Goal: Task Accomplishment & Management: Manage account settings

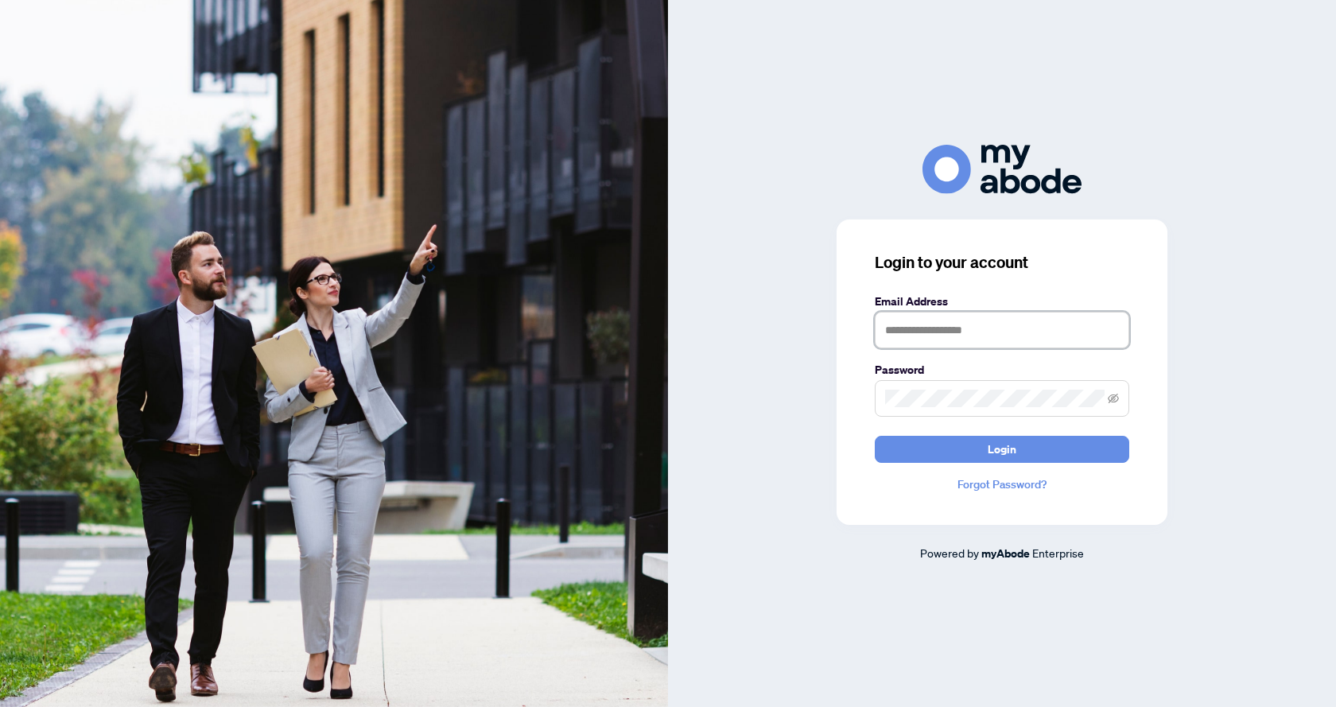
type input "**********"
click at [995, 430] on form "**********" at bounding box center [1002, 378] width 255 height 170
click at [998, 448] on span "Login" at bounding box center [1002, 449] width 29 height 25
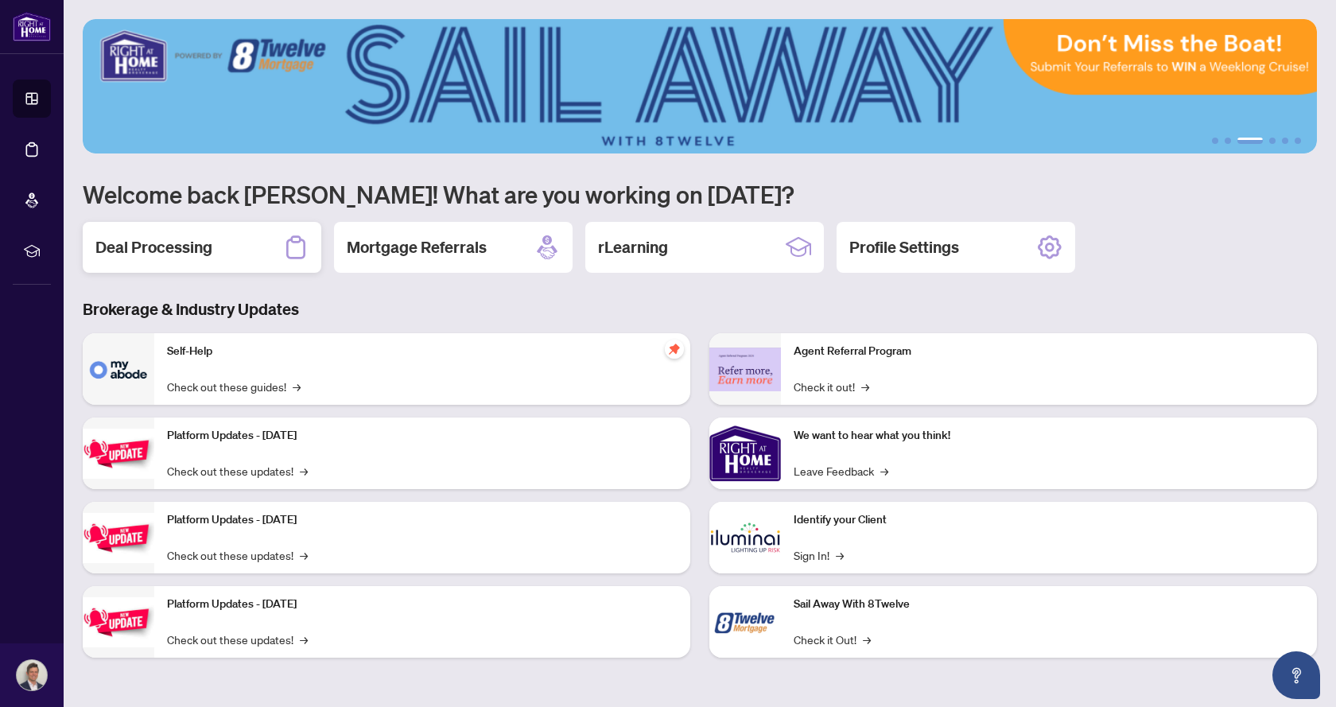
click at [189, 241] on h2 "Deal Processing" at bounding box center [153, 247] width 117 height 22
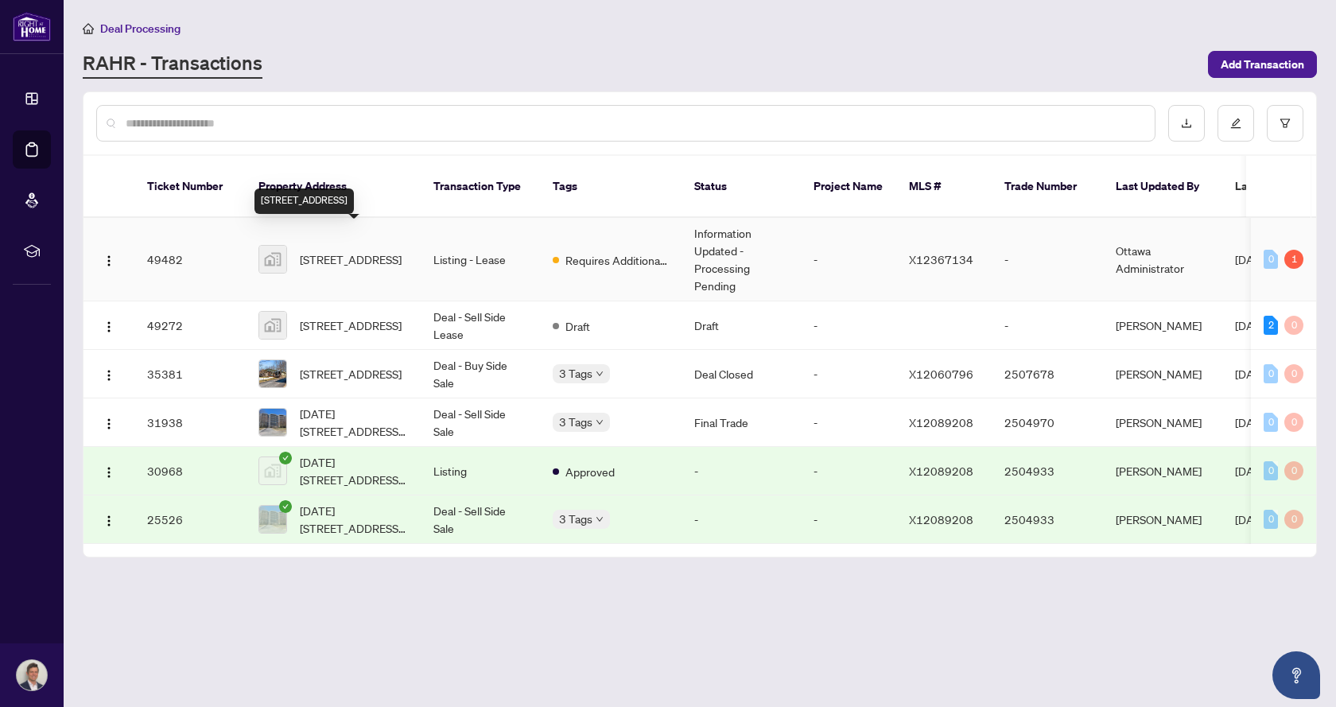
click at [362, 251] on span "[STREET_ADDRESS]" at bounding box center [351, 260] width 102 height 18
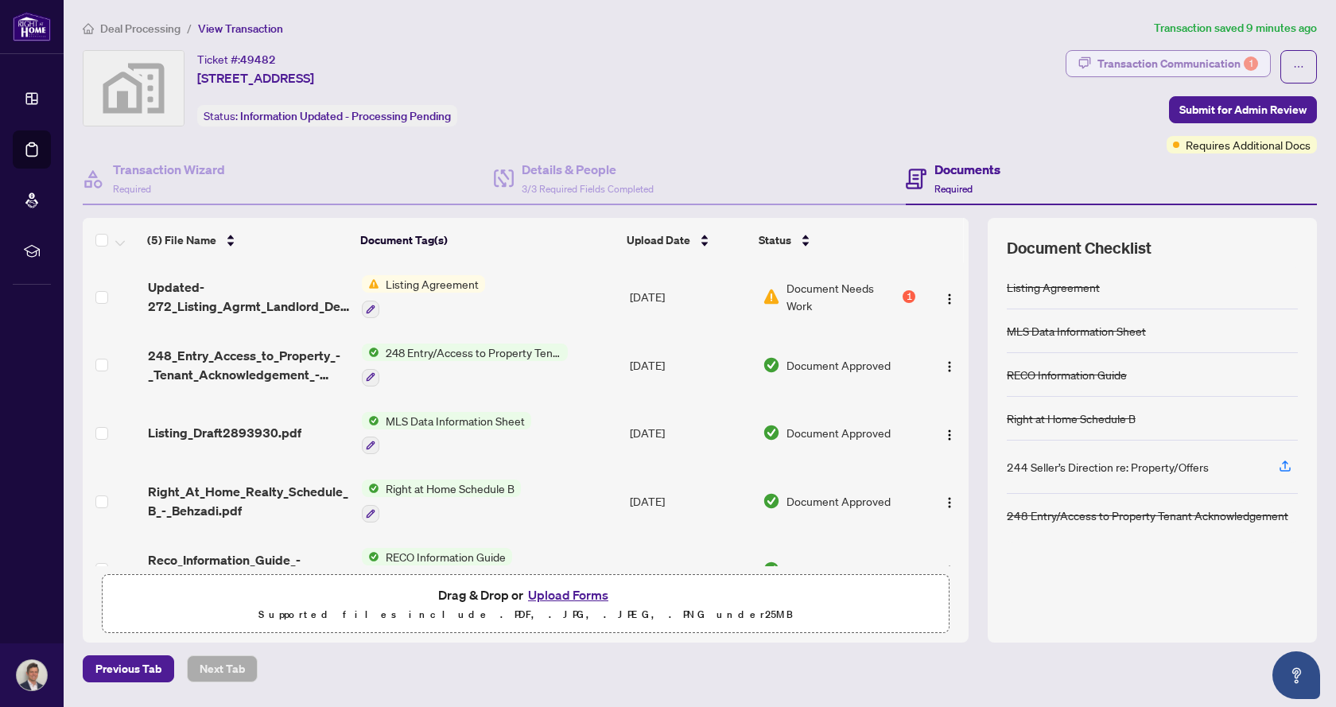
click at [1158, 59] on div "Transaction Communication 1" at bounding box center [1178, 63] width 161 height 25
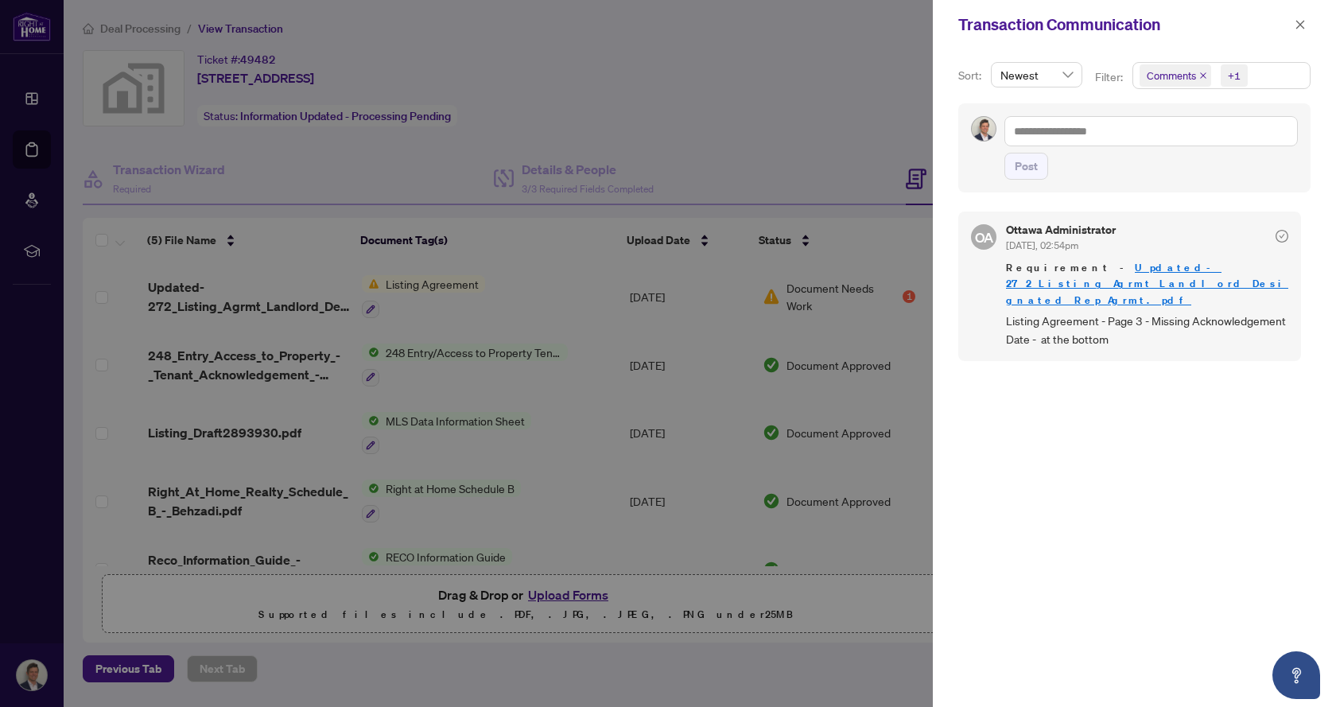
click at [765, 112] on div at bounding box center [668, 353] width 1336 height 707
click at [652, 137] on div at bounding box center [668, 353] width 1336 height 707
click at [1294, 27] on button "button" at bounding box center [1300, 24] width 21 height 19
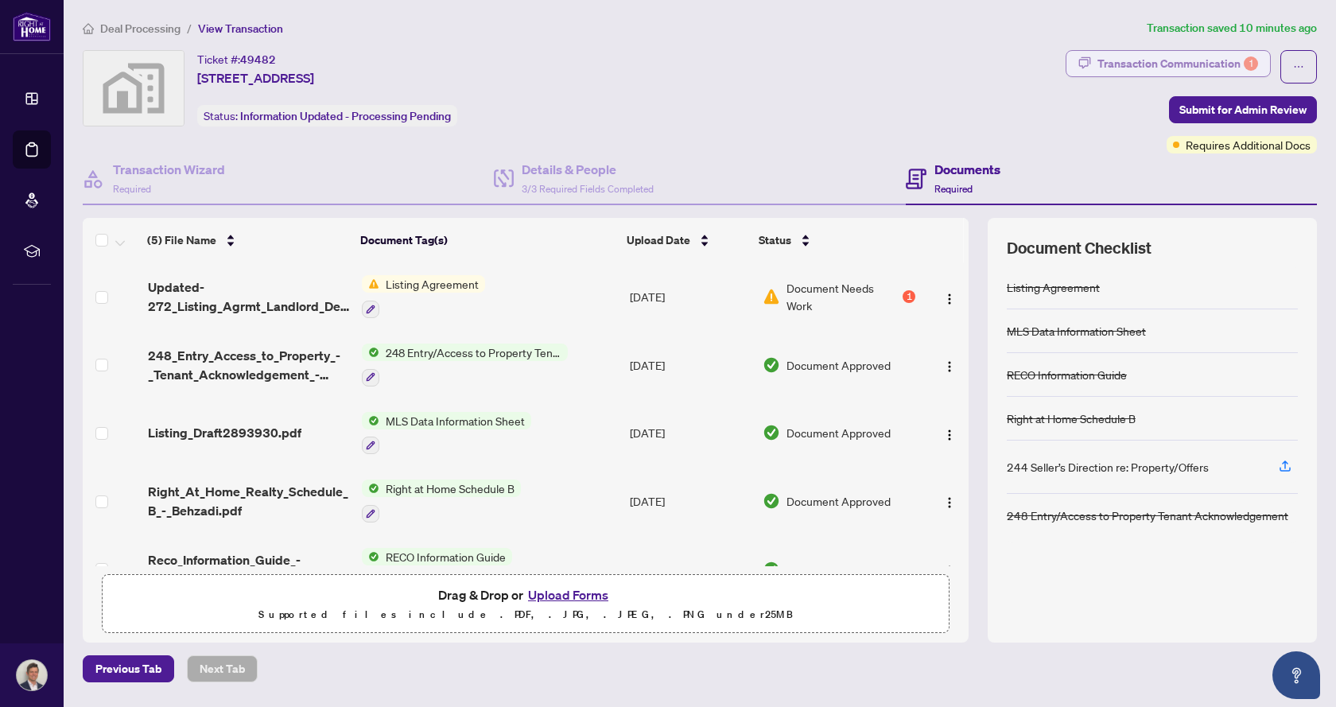
click at [1146, 56] on div "Transaction Communication 1" at bounding box center [1178, 63] width 161 height 25
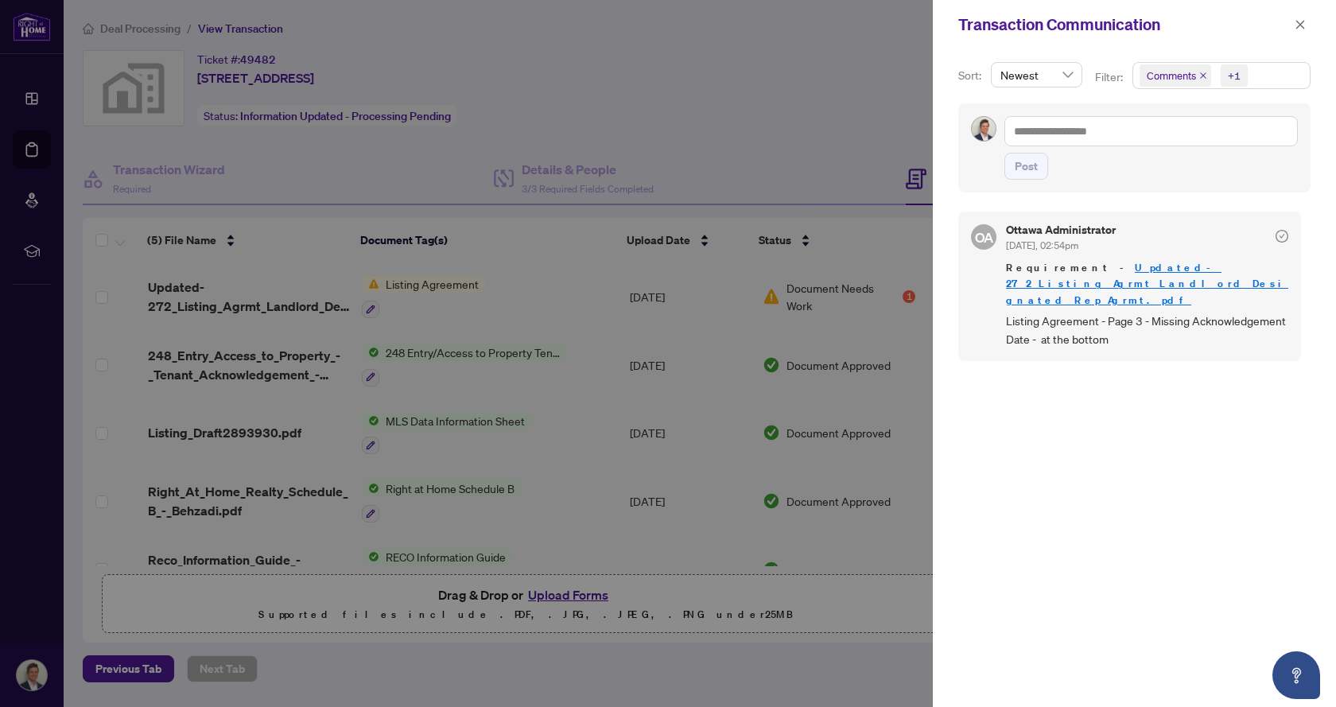
click at [589, 255] on div at bounding box center [668, 353] width 1336 height 707
click at [1301, 19] on icon "close" at bounding box center [1300, 24] width 11 height 11
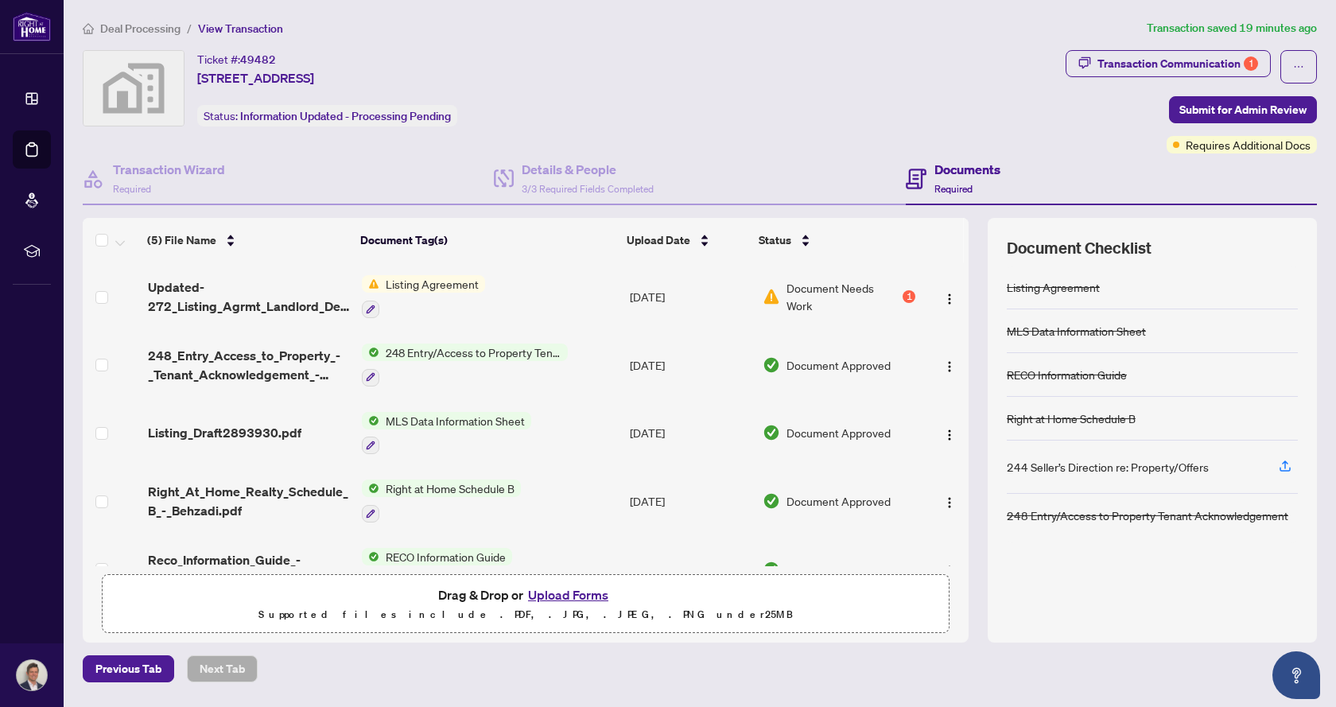
click at [908, 294] on div "1" at bounding box center [909, 296] width 13 height 13
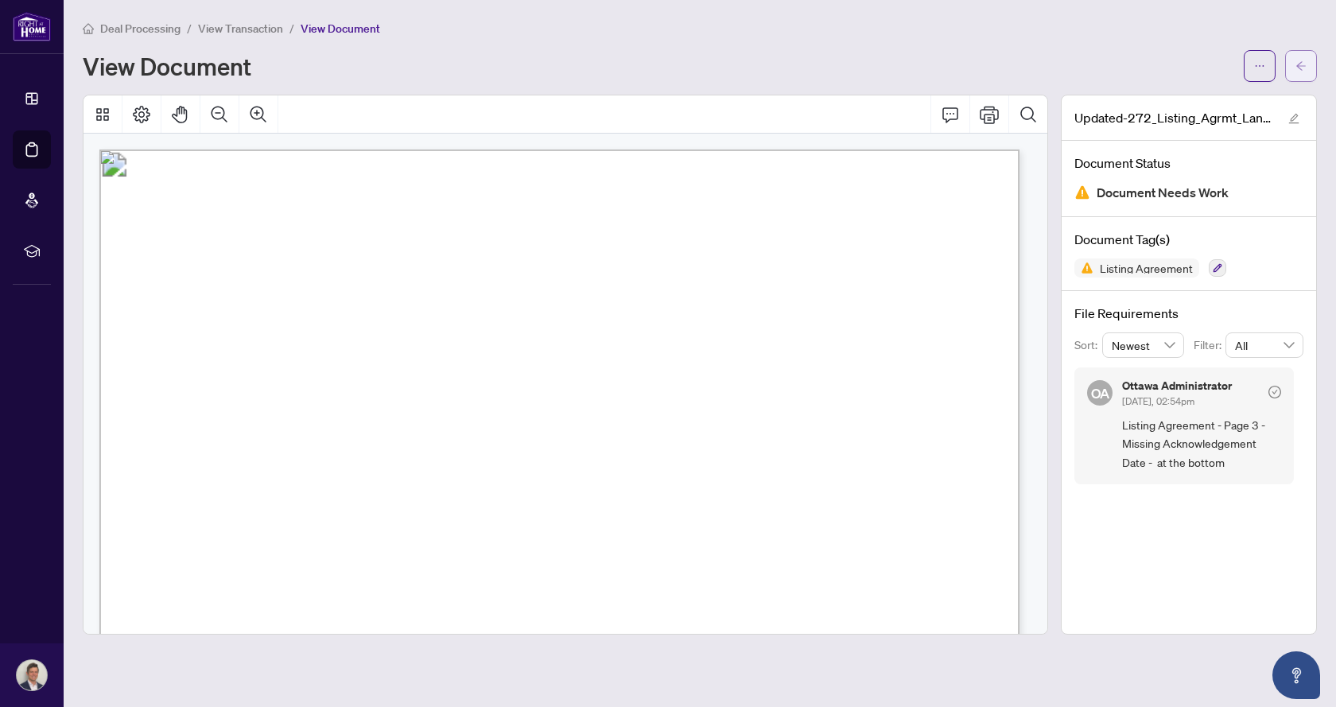
click at [1294, 64] on button "button" at bounding box center [1302, 66] width 32 height 32
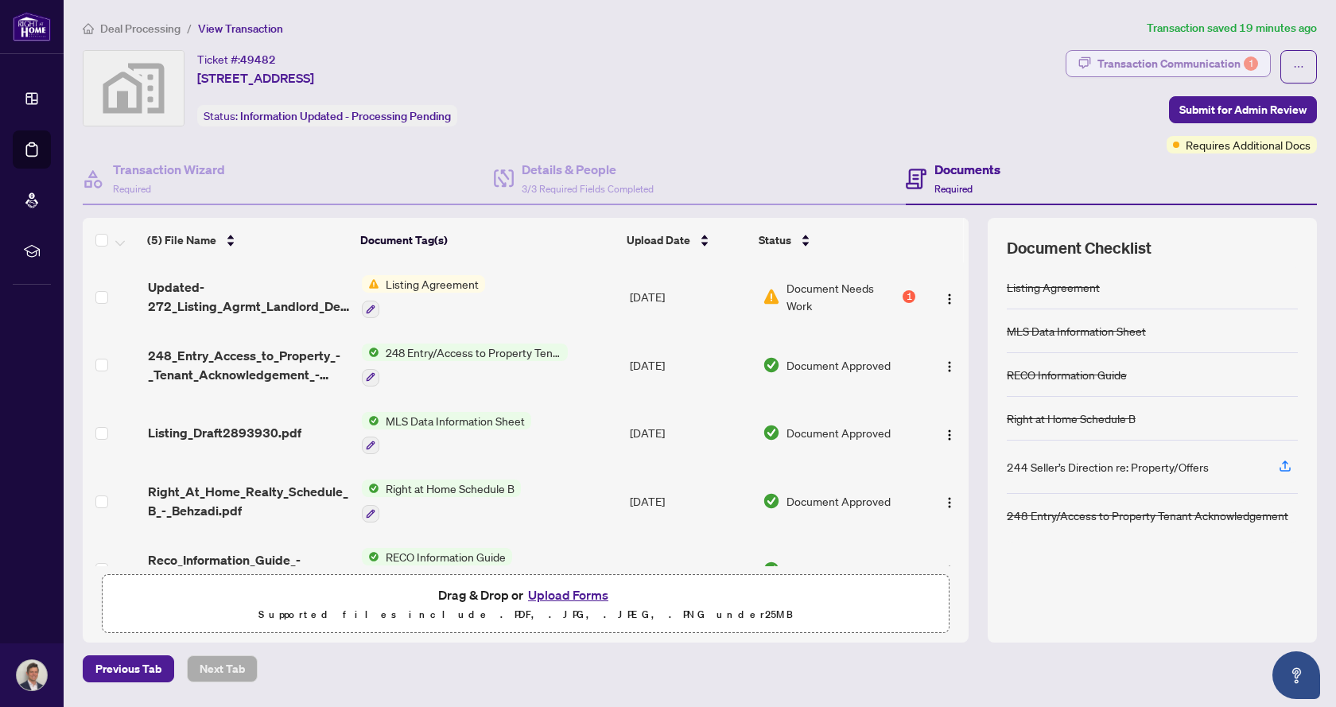
click at [1185, 69] on div "Transaction Communication 1" at bounding box center [1178, 63] width 161 height 25
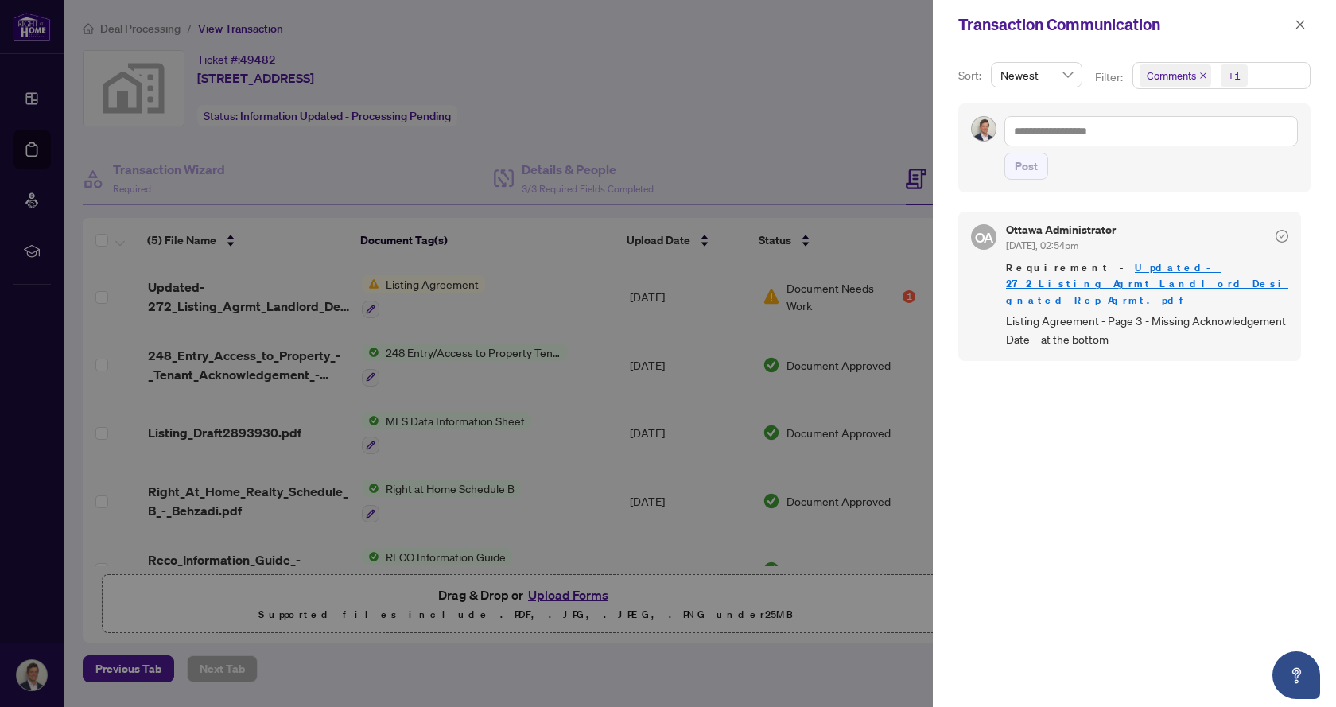
click at [678, 112] on div at bounding box center [668, 353] width 1336 height 707
click at [1298, 30] on icon "close" at bounding box center [1300, 24] width 11 height 11
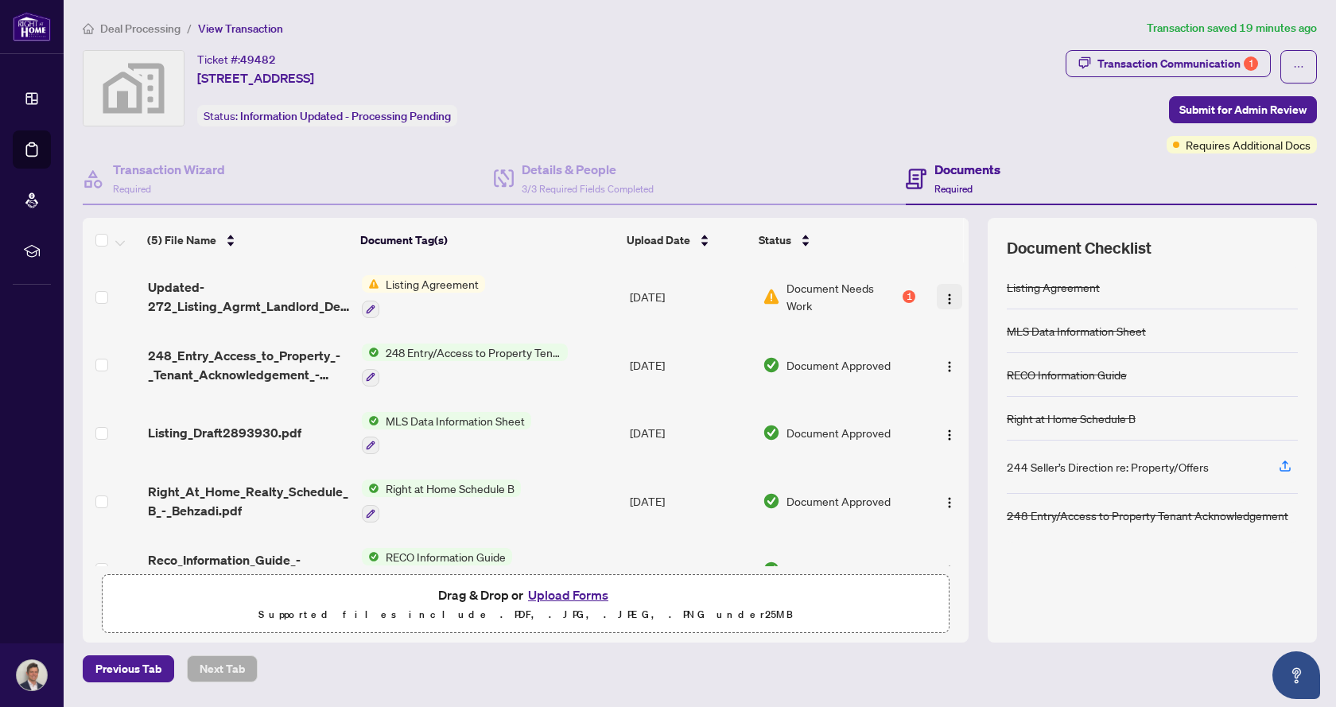
click at [951, 293] on button "button" at bounding box center [949, 296] width 25 height 25
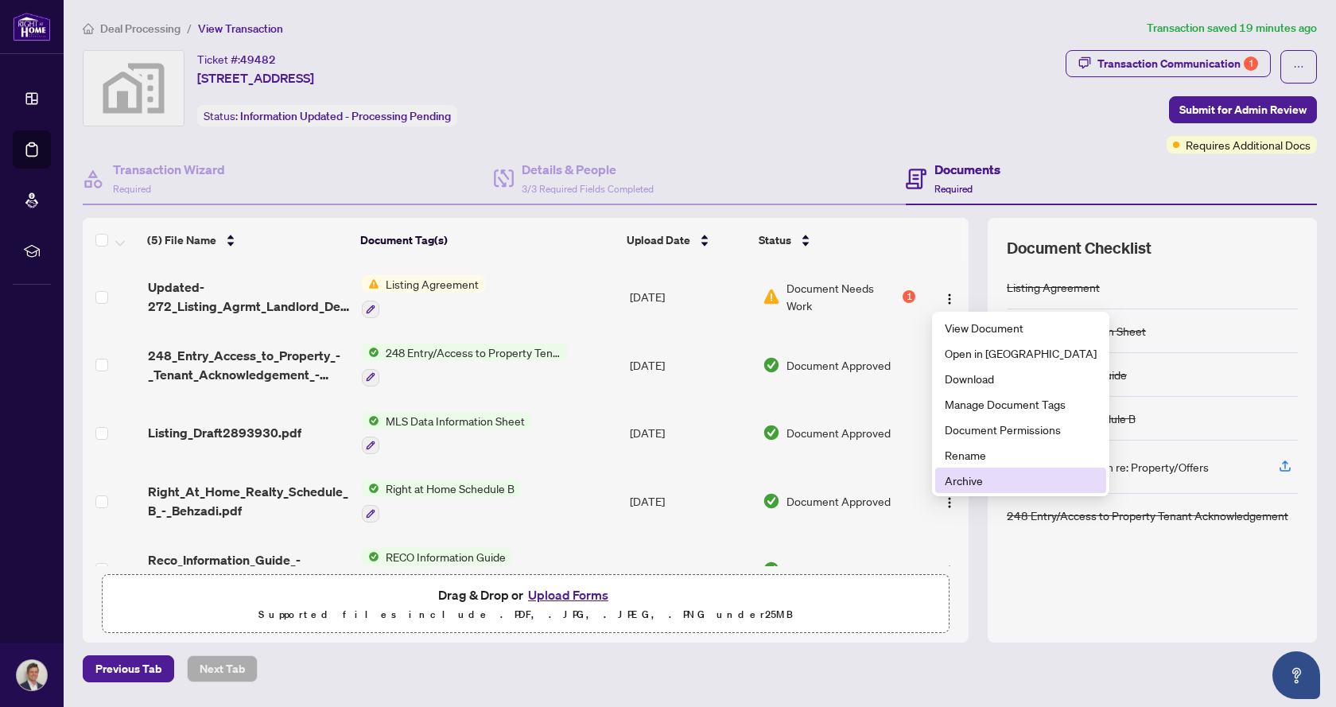
click at [981, 479] on span "Archive" at bounding box center [1021, 481] width 152 height 18
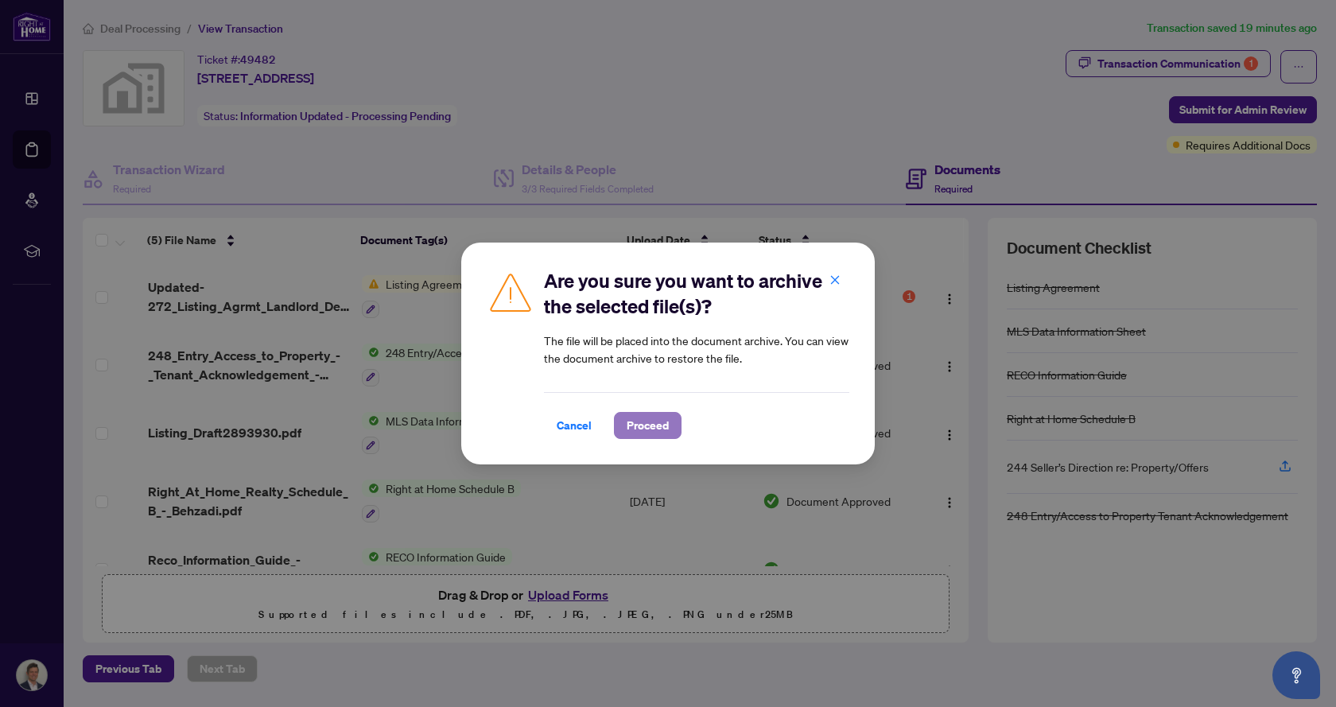
click at [647, 424] on span "Proceed" at bounding box center [648, 425] width 42 height 25
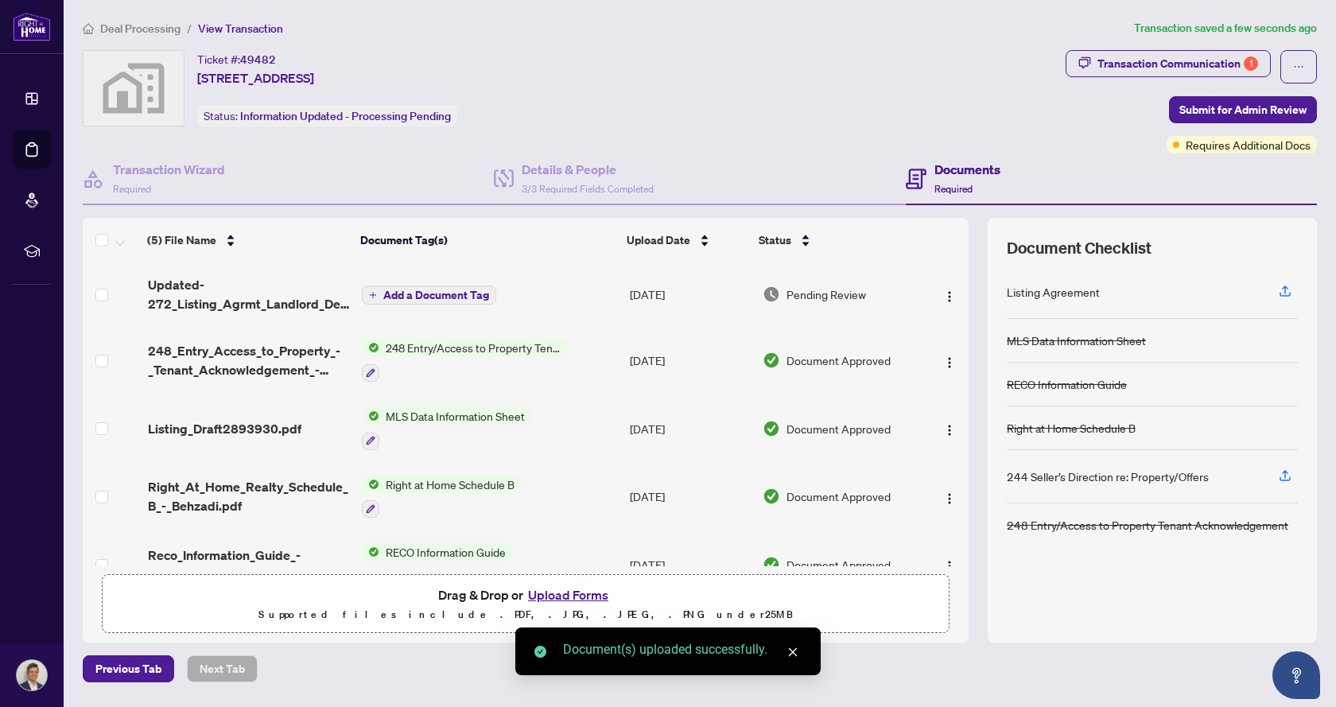
click at [407, 296] on span "Add a Document Tag" at bounding box center [436, 295] width 106 height 11
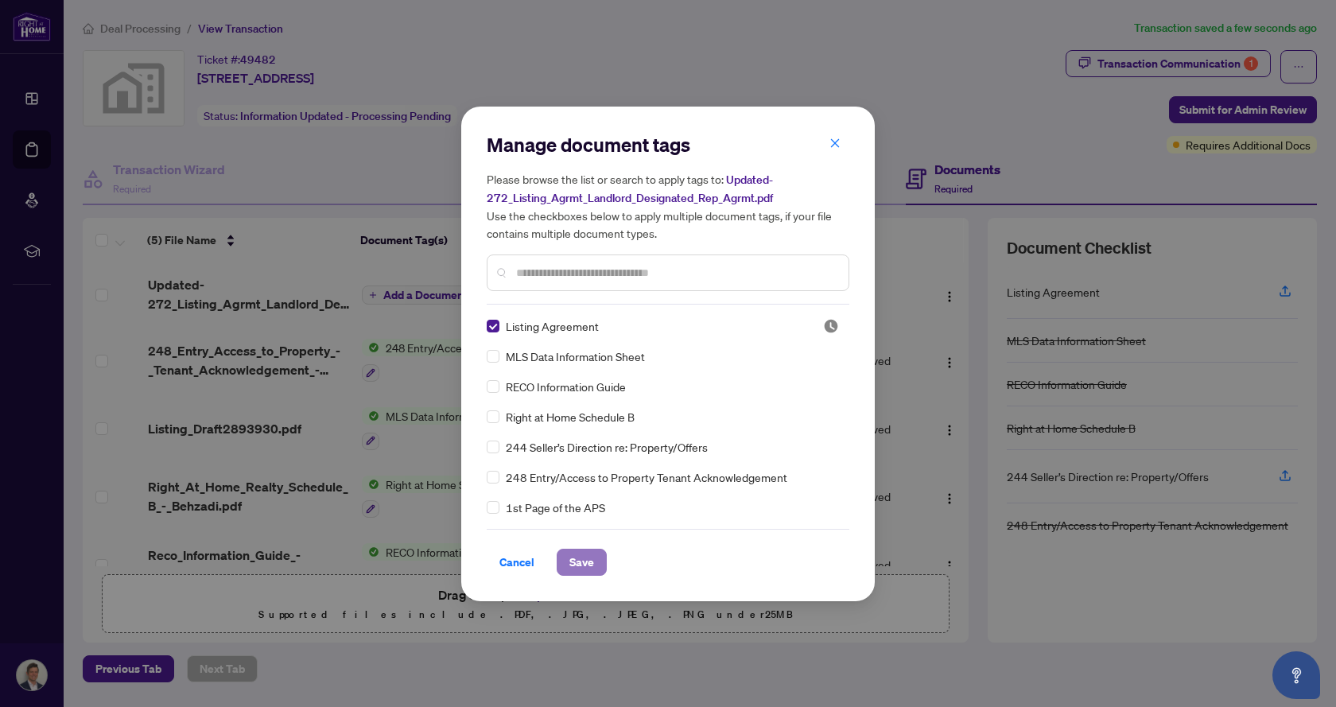
click at [576, 562] on span "Save" at bounding box center [582, 562] width 25 height 25
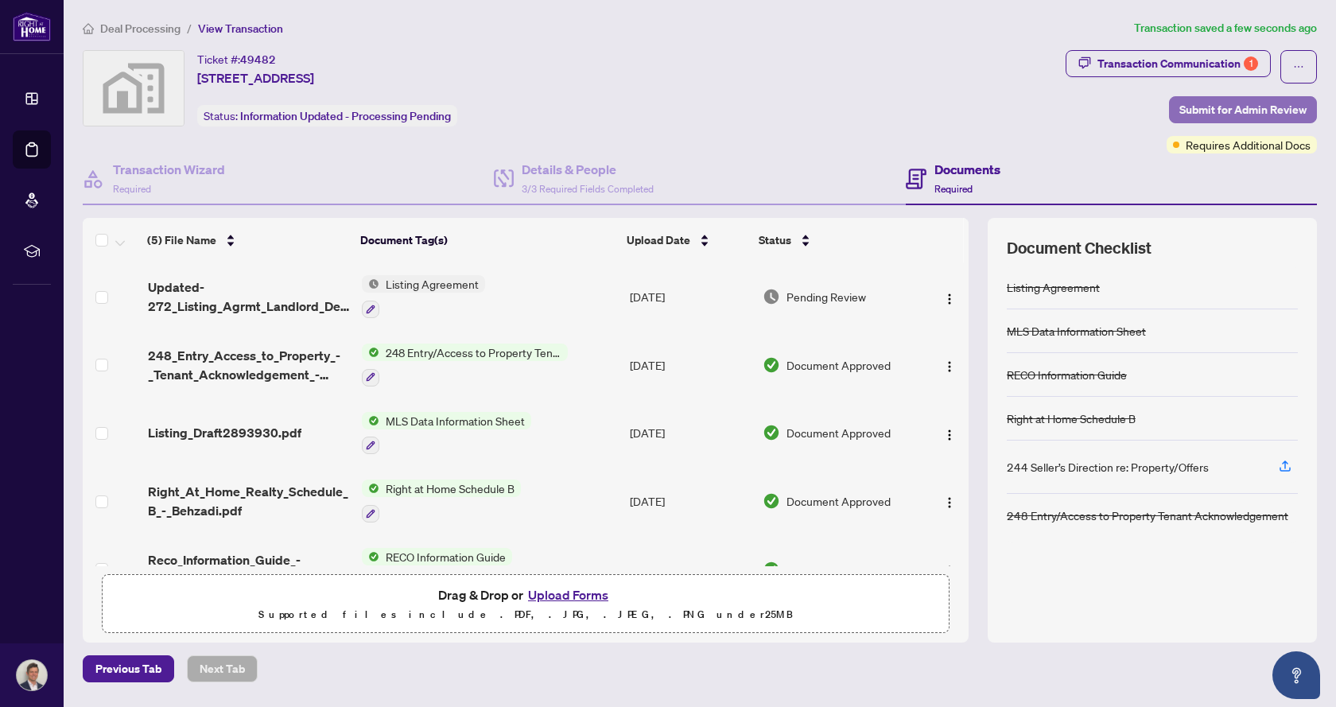
click at [1221, 107] on span "Submit for Admin Review" at bounding box center [1243, 109] width 127 height 25
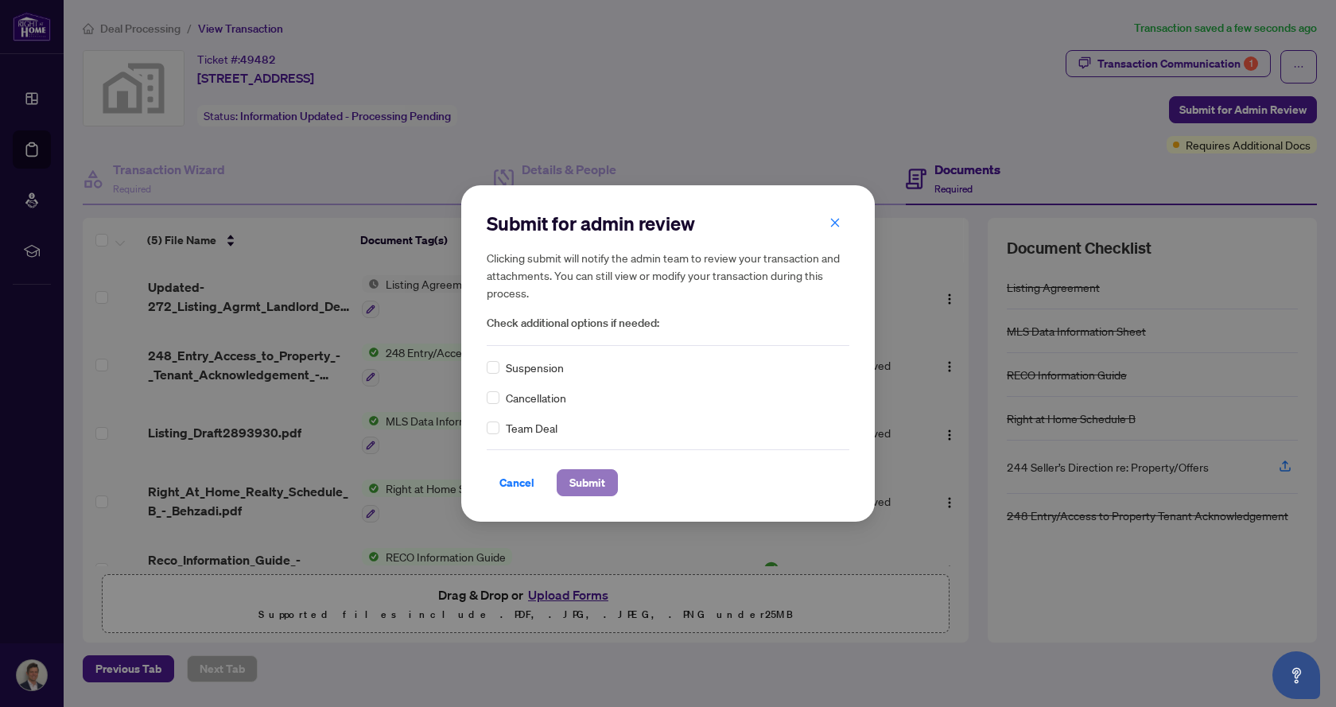
click at [602, 487] on span "Submit" at bounding box center [588, 482] width 36 height 25
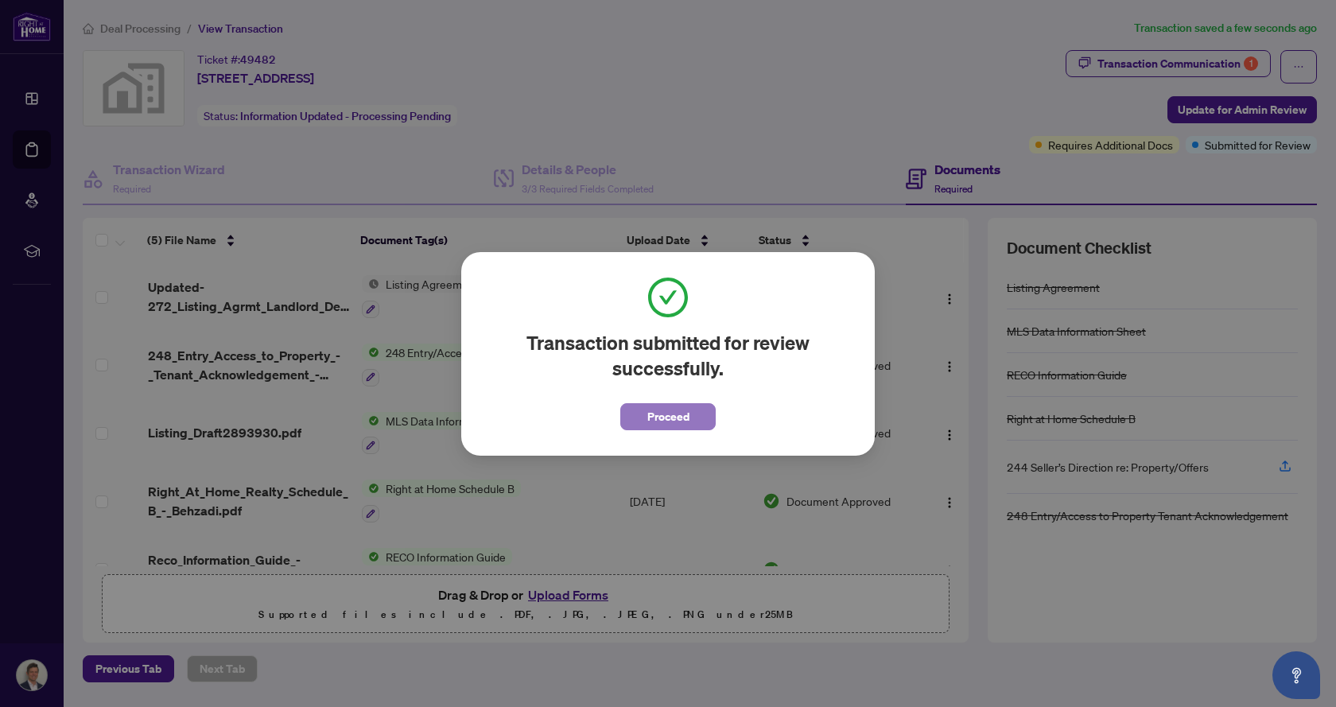
click at [656, 422] on span "Proceed" at bounding box center [669, 416] width 42 height 25
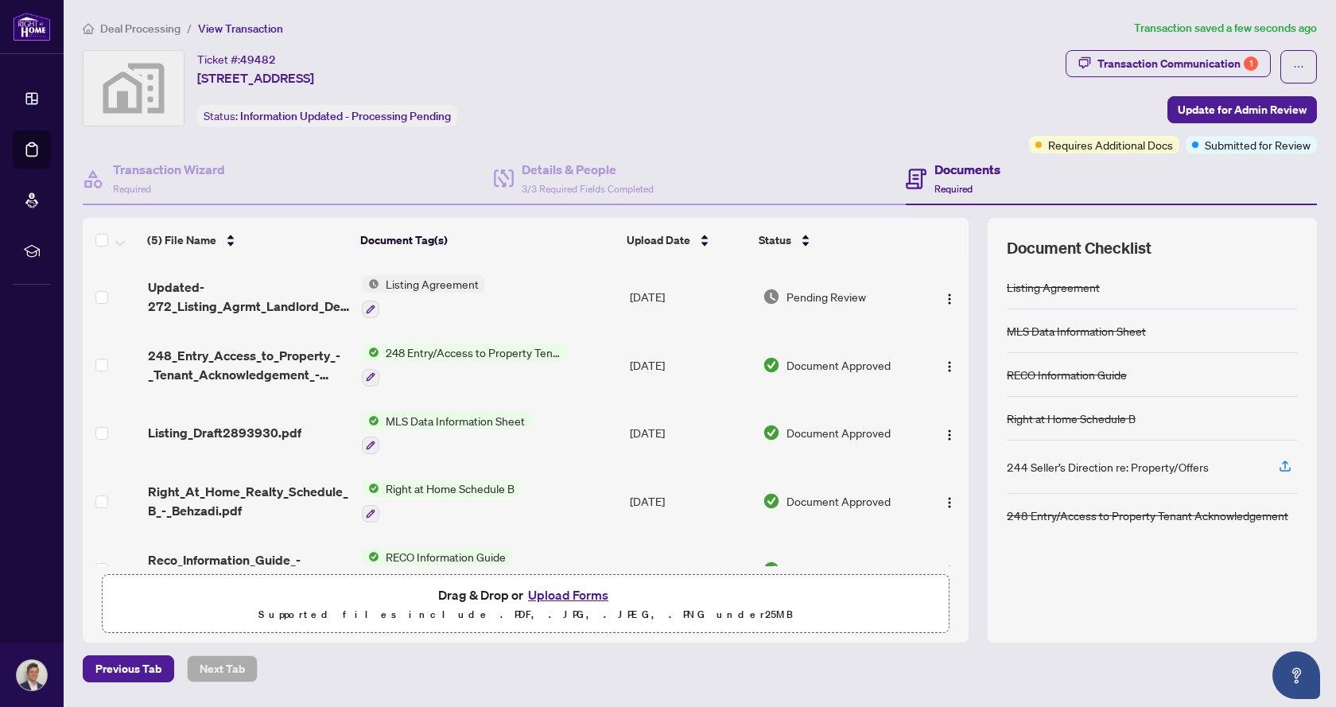
click at [138, 27] on span "Deal Processing" at bounding box center [140, 28] width 80 height 14
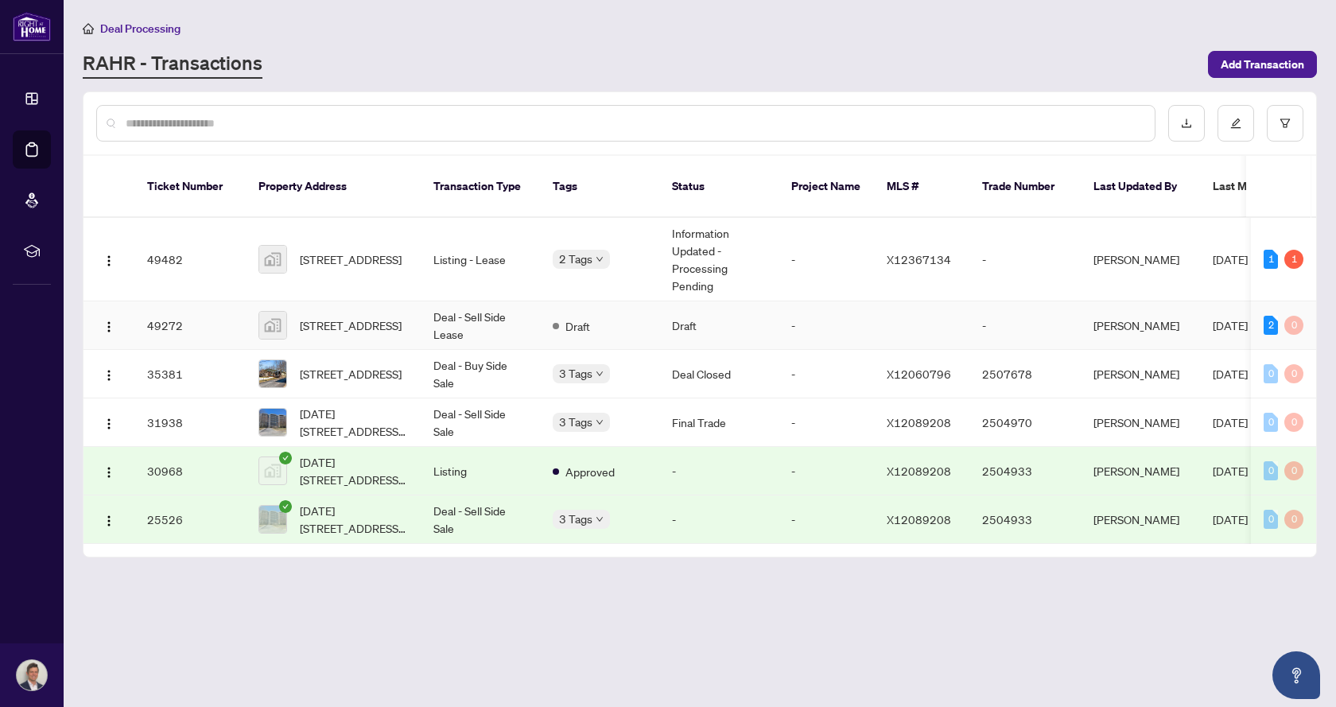
click at [453, 303] on td "Deal - Sell Side Lease" at bounding box center [480, 326] width 119 height 49
click at [335, 251] on span "[STREET_ADDRESS]" at bounding box center [351, 260] width 102 height 18
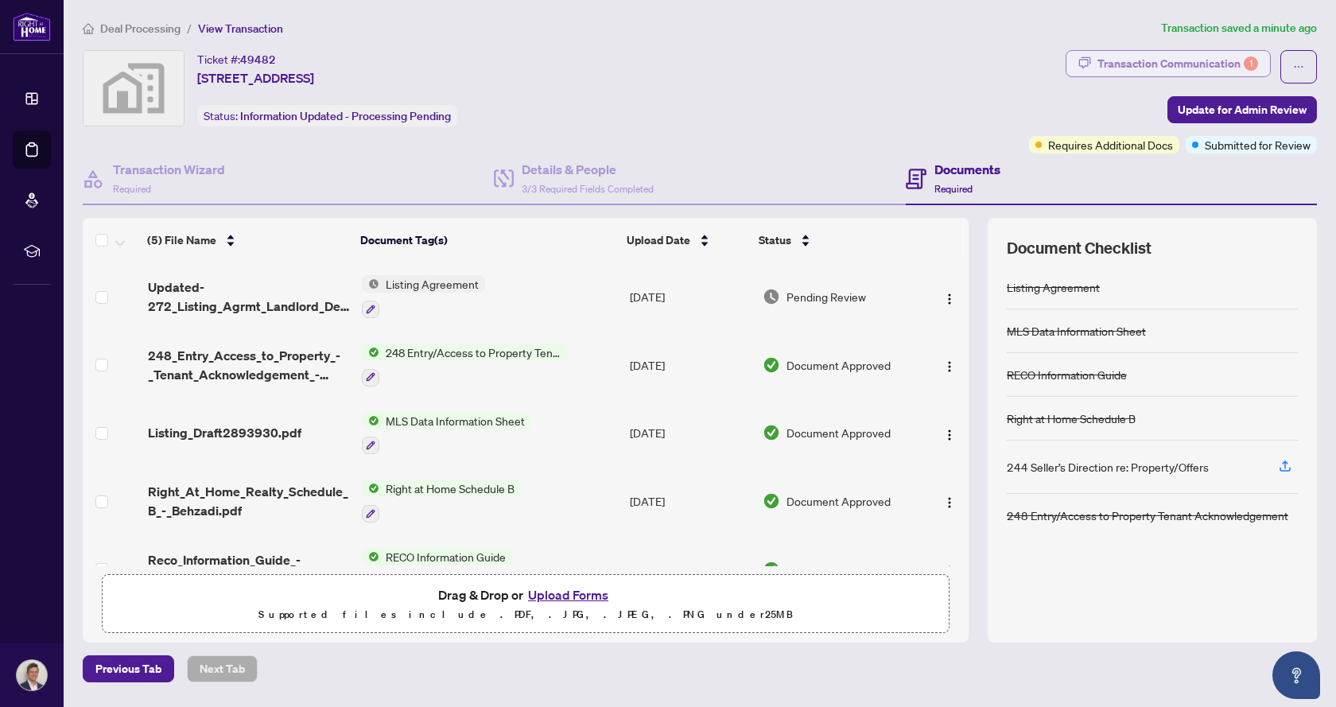
click at [1141, 64] on div "Transaction Communication 1" at bounding box center [1178, 63] width 161 height 25
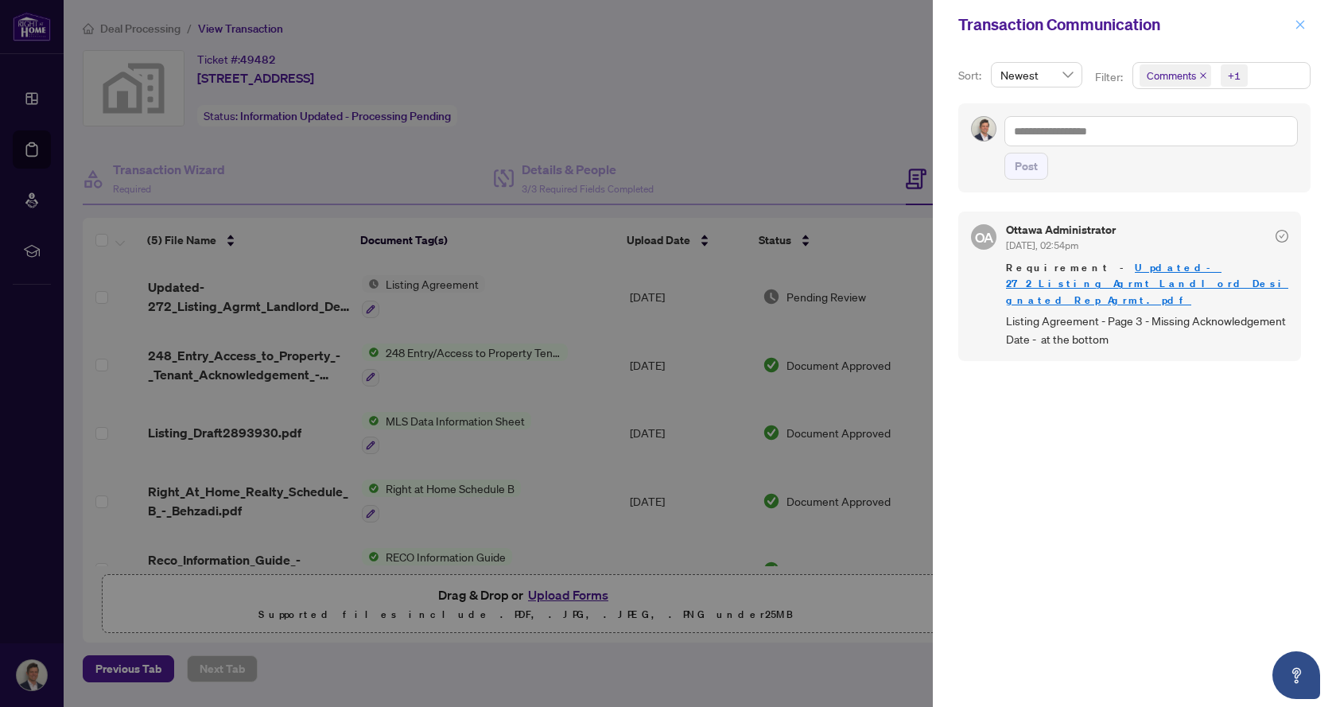
click at [1304, 26] on icon "close" at bounding box center [1300, 24] width 11 height 11
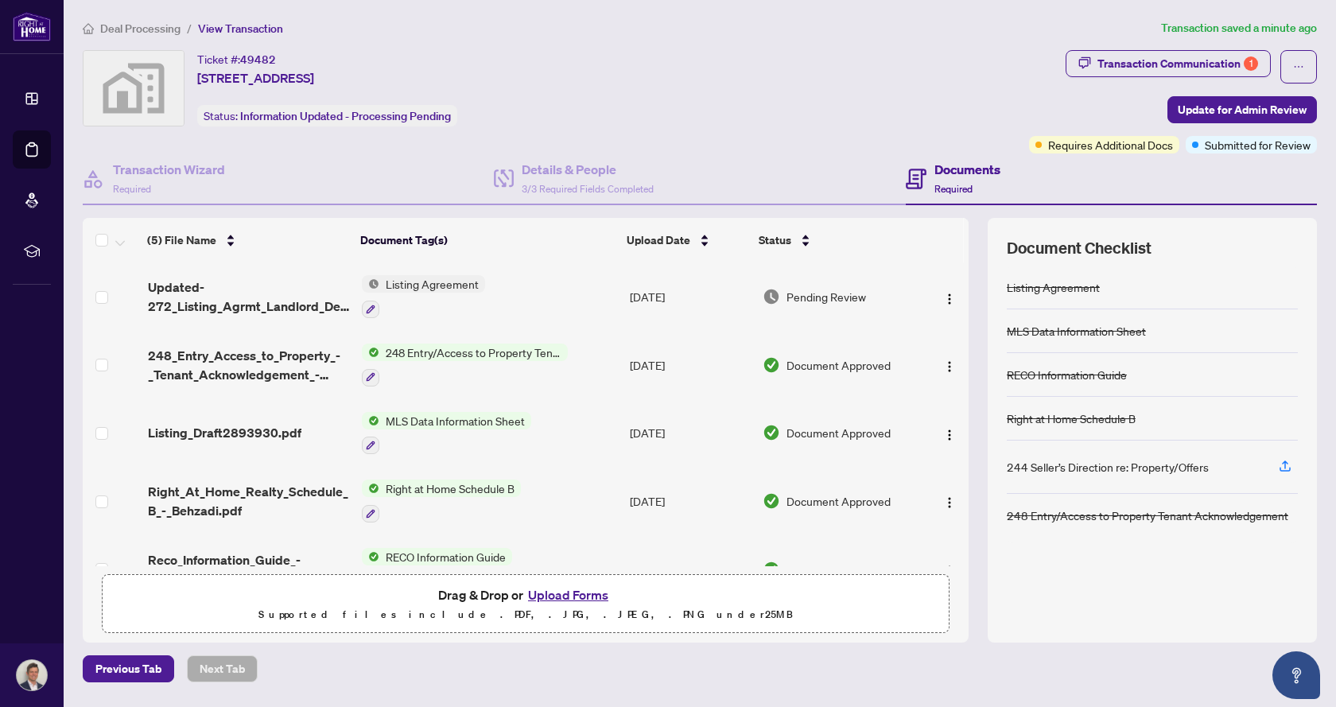
click at [123, 40] on div "Deal Processing / View Transaction Transaction saved a minute ago Ticket #: 494…" at bounding box center [699, 350] width 1247 height 663
click at [126, 29] on span "Deal Processing" at bounding box center [140, 28] width 80 height 14
